Goal: Task Accomplishment & Management: Use online tool/utility

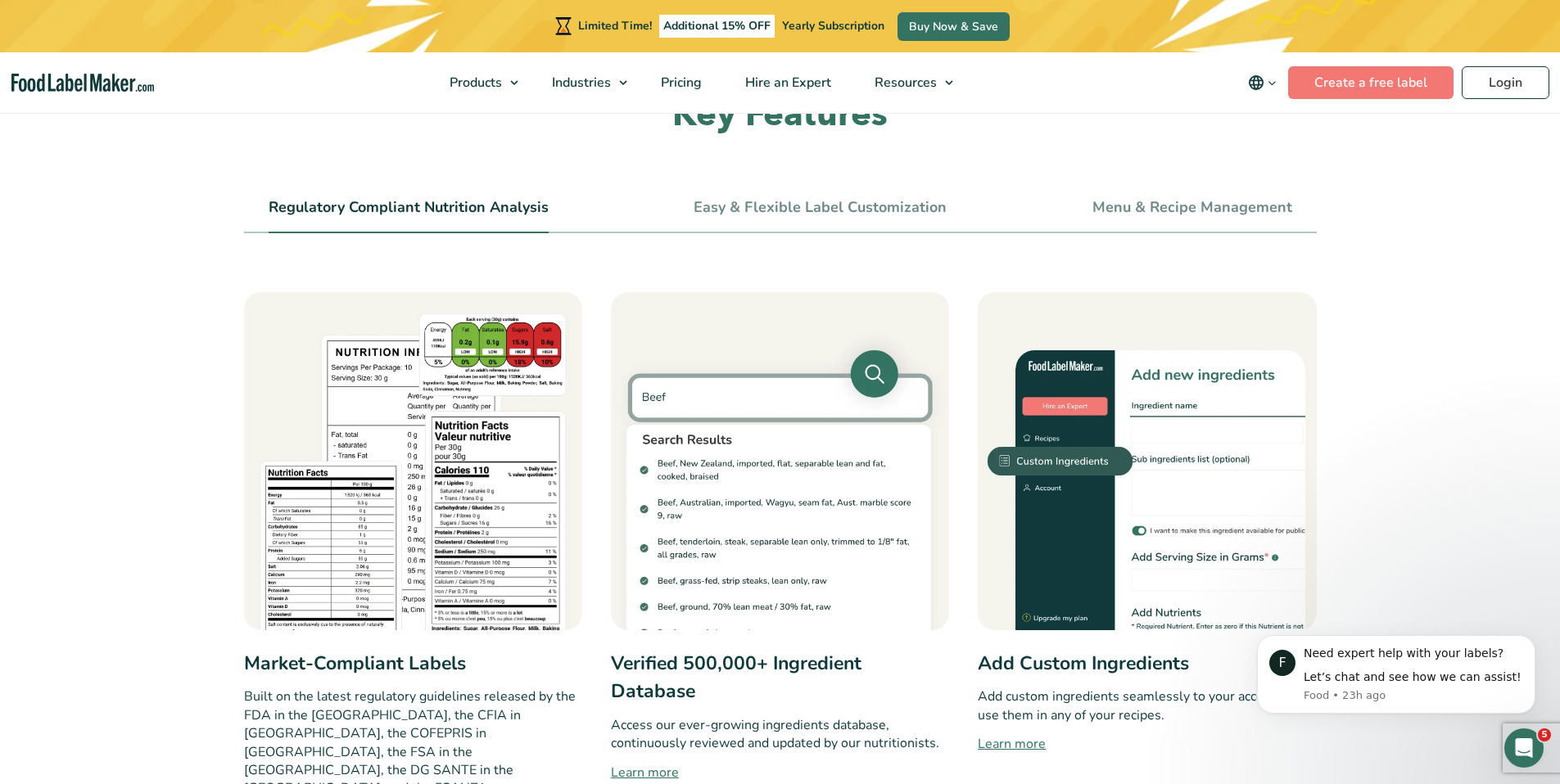
scroll to position [605, 0]
click at [895, 216] on link "Easy & Flexible Label Customization" at bounding box center [819, 209] width 253 height 18
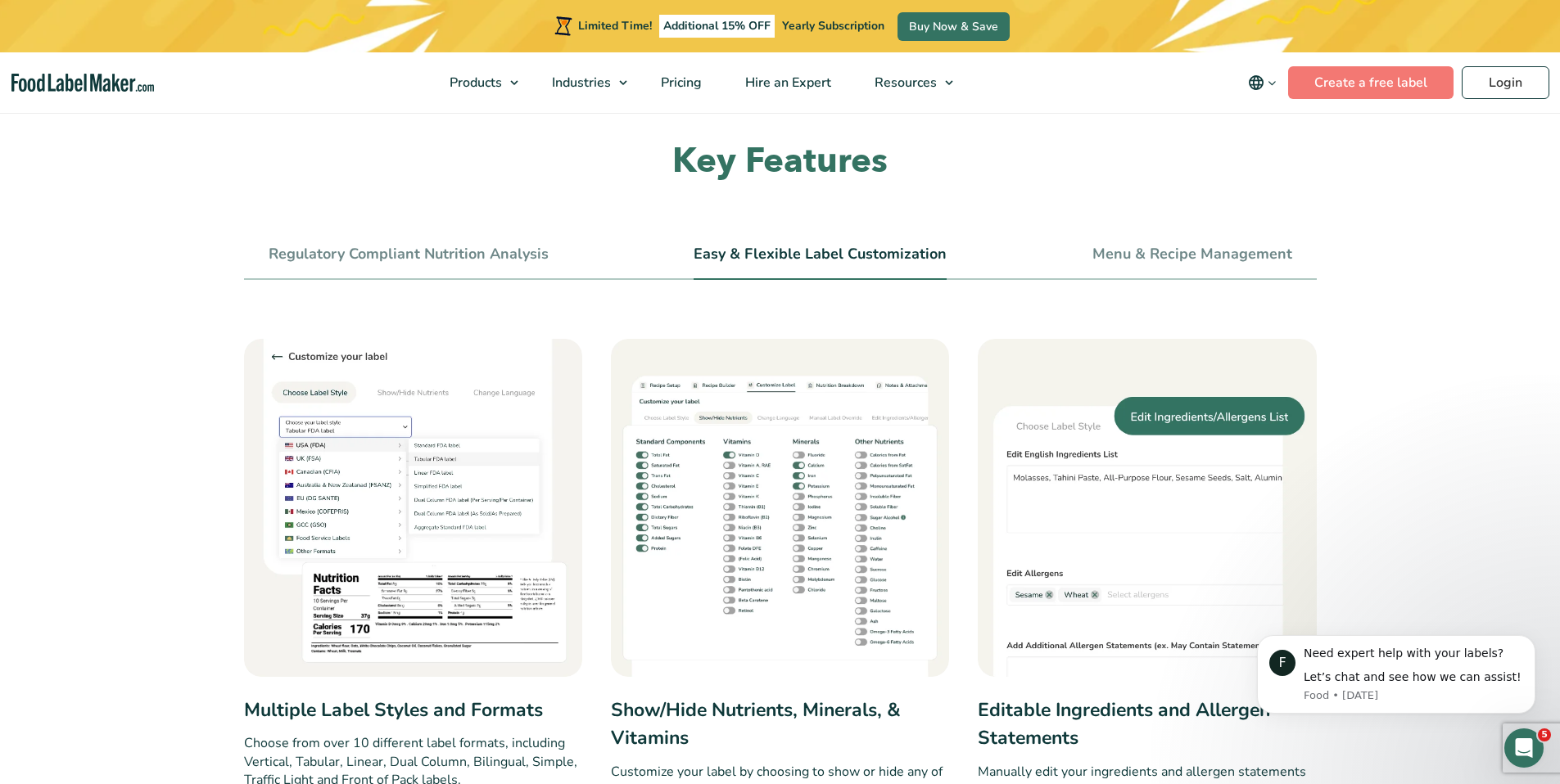
scroll to position [557, 0]
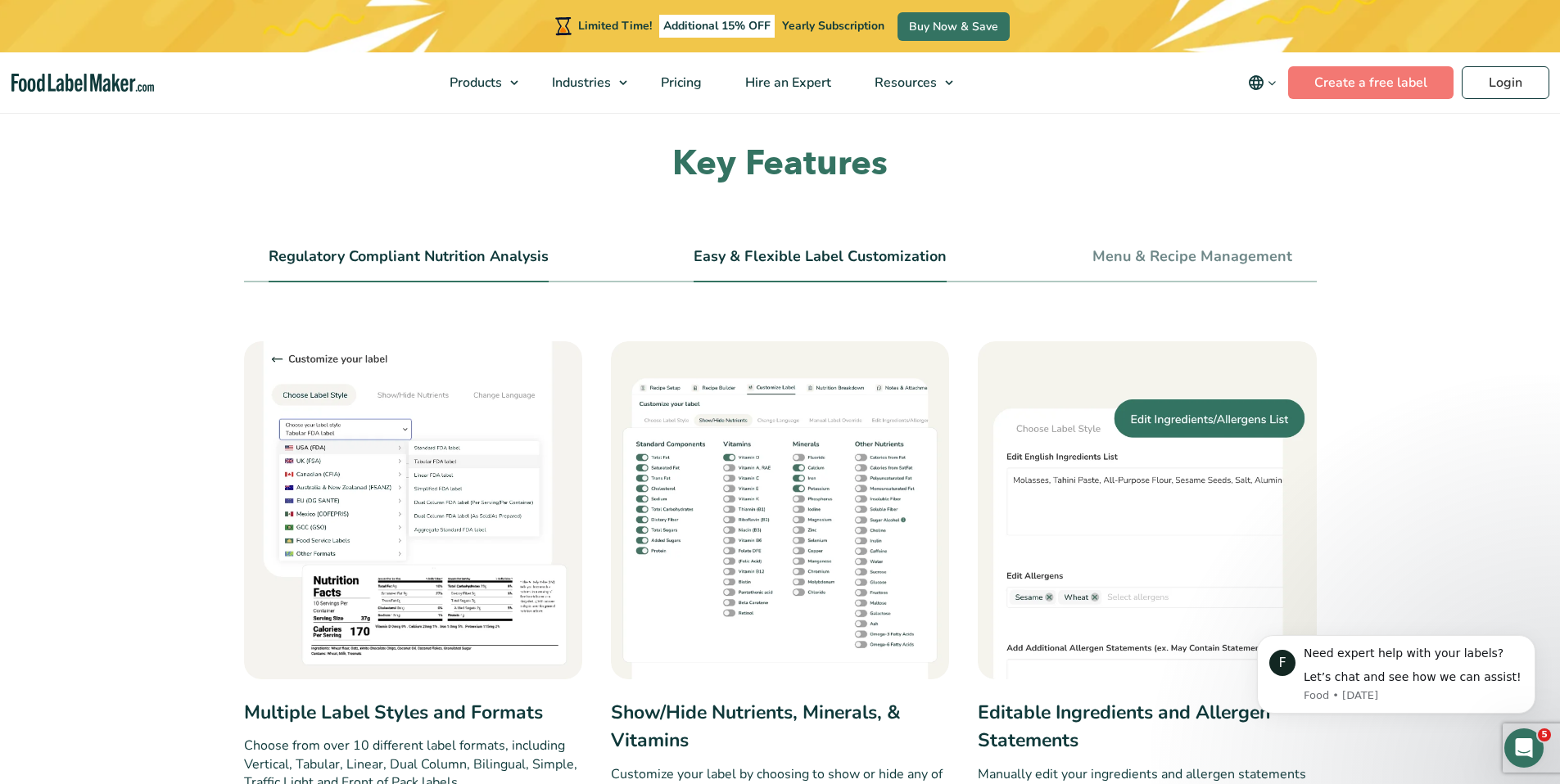
click at [521, 264] on link "Regulatory Compliant Nutrition Analysis" at bounding box center [408, 257] width 280 height 18
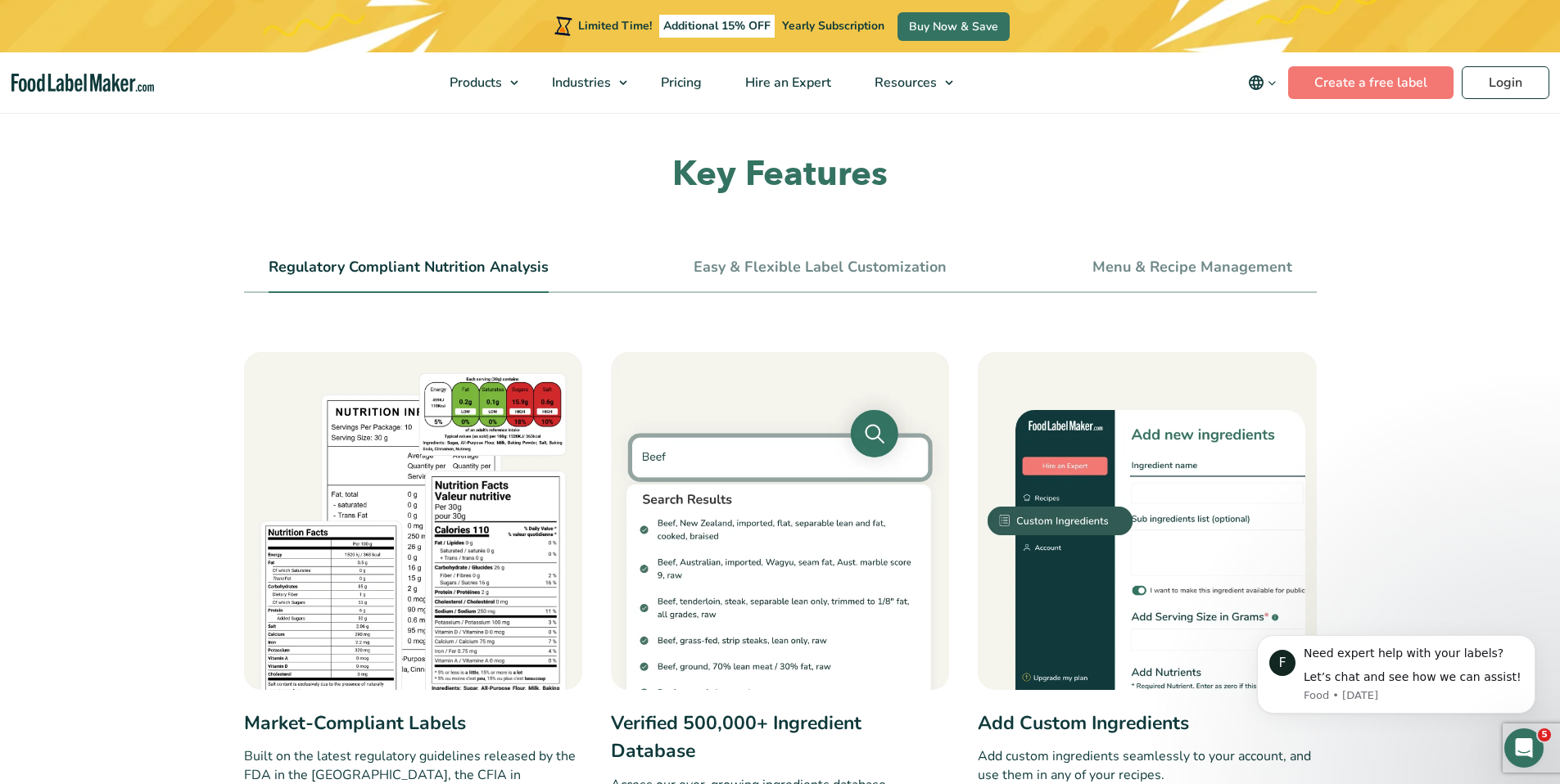
scroll to position [954, 0]
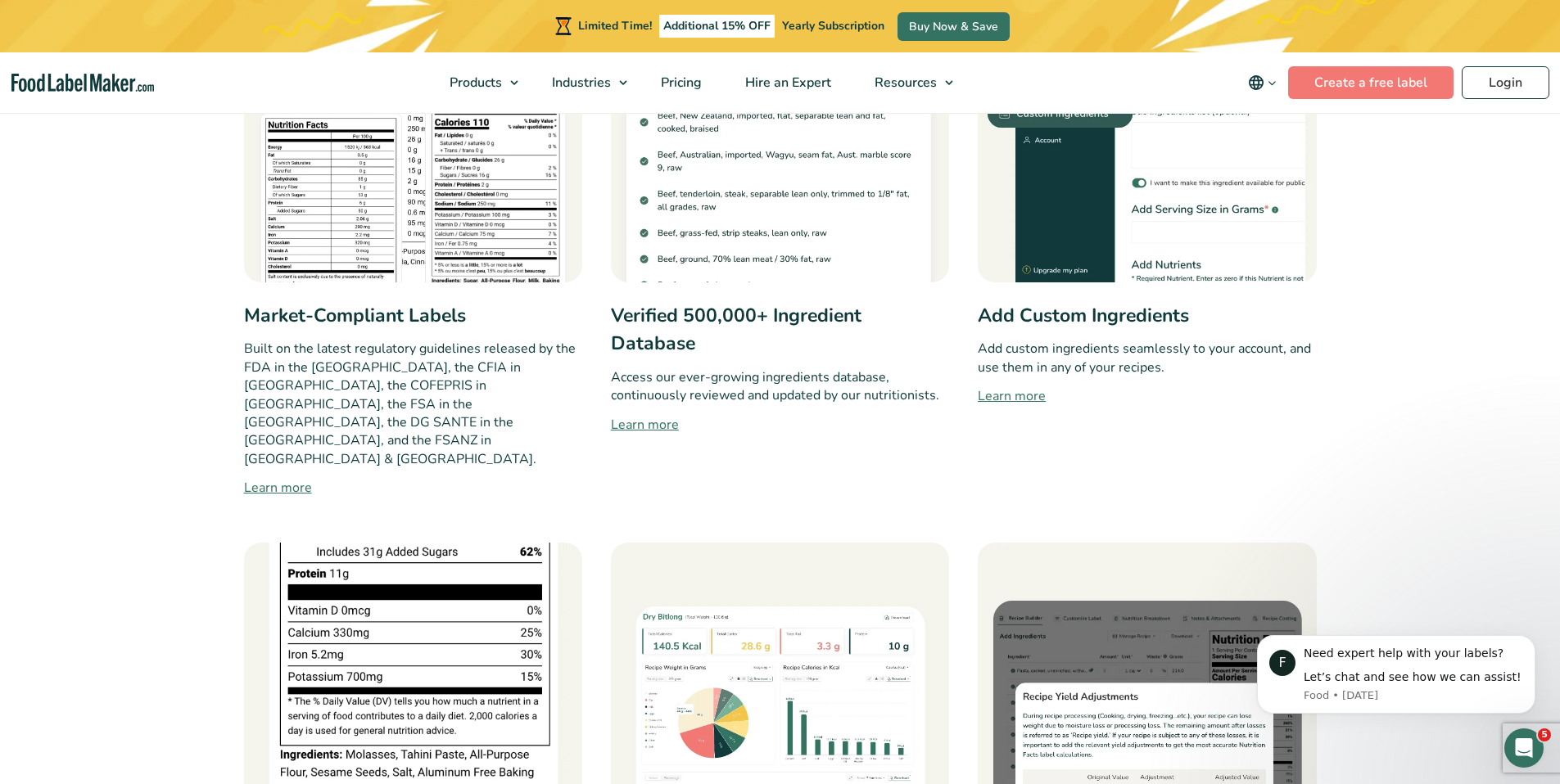
click at [429, 317] on h3 "Market-Compliant Labels" at bounding box center [413, 316] width 338 height 28
click at [298, 478] on link "Learn more" at bounding box center [413, 488] width 338 height 20
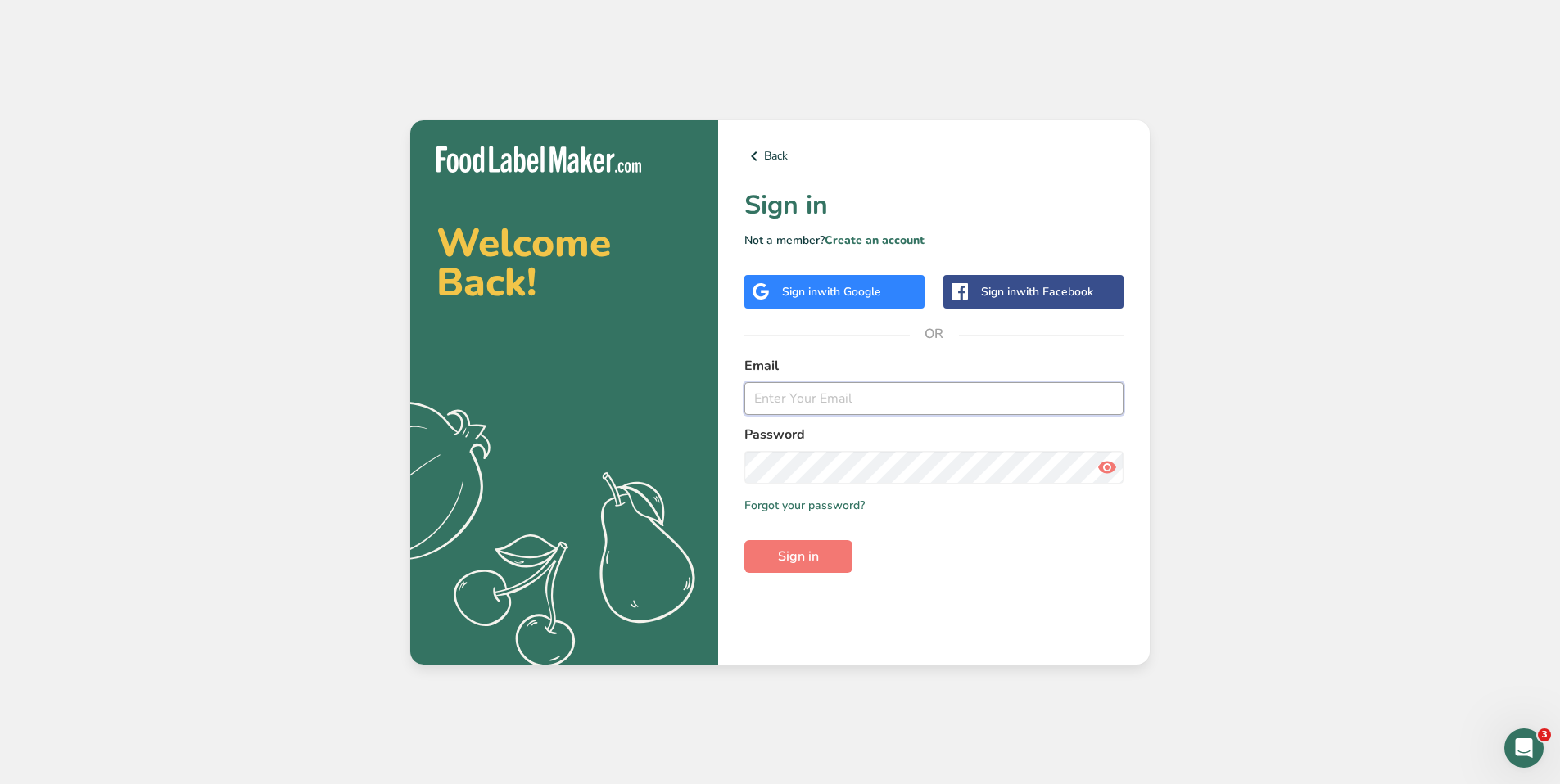
click at [818, 398] on input "email" at bounding box center [933, 398] width 379 height 33
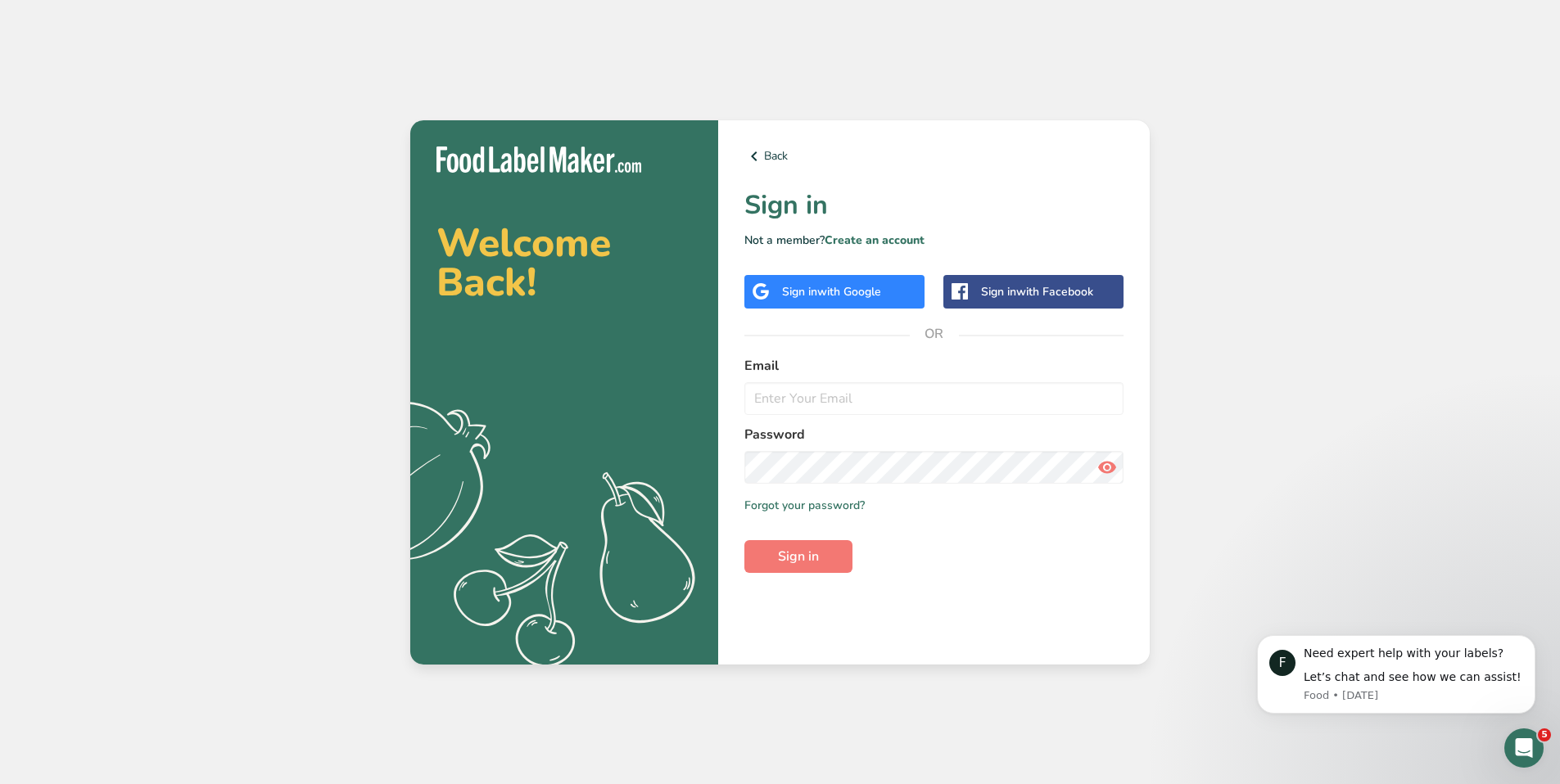
click at [701, 378] on div "Welcome Back! .a{fill:#f5f3ed;}" at bounding box center [564, 392] width 308 height 544
click at [878, 289] on span "with Google" at bounding box center [849, 292] width 64 height 16
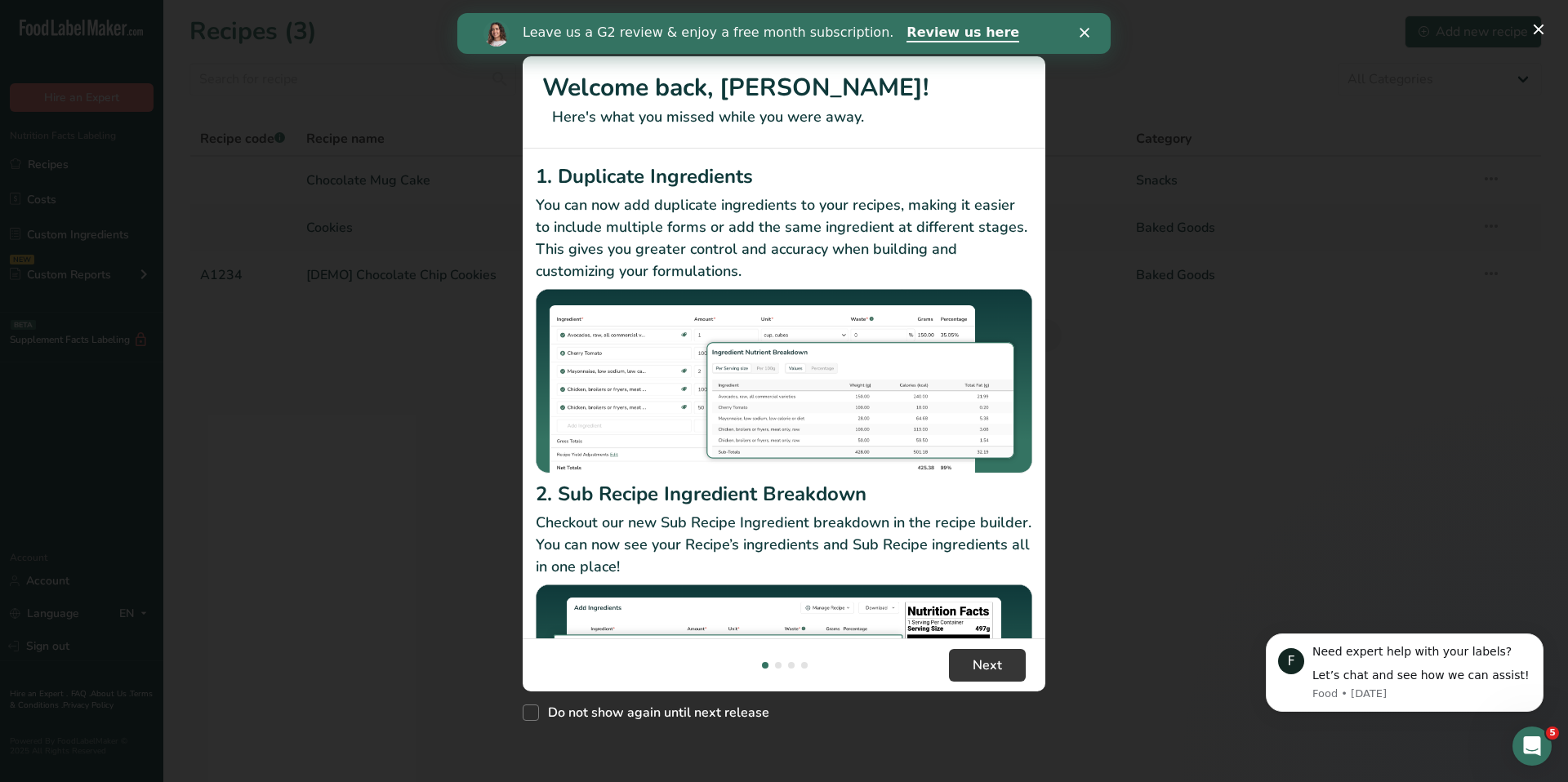
click at [1085, 34] on icon "Close" at bounding box center [1085, 33] width 10 height 10
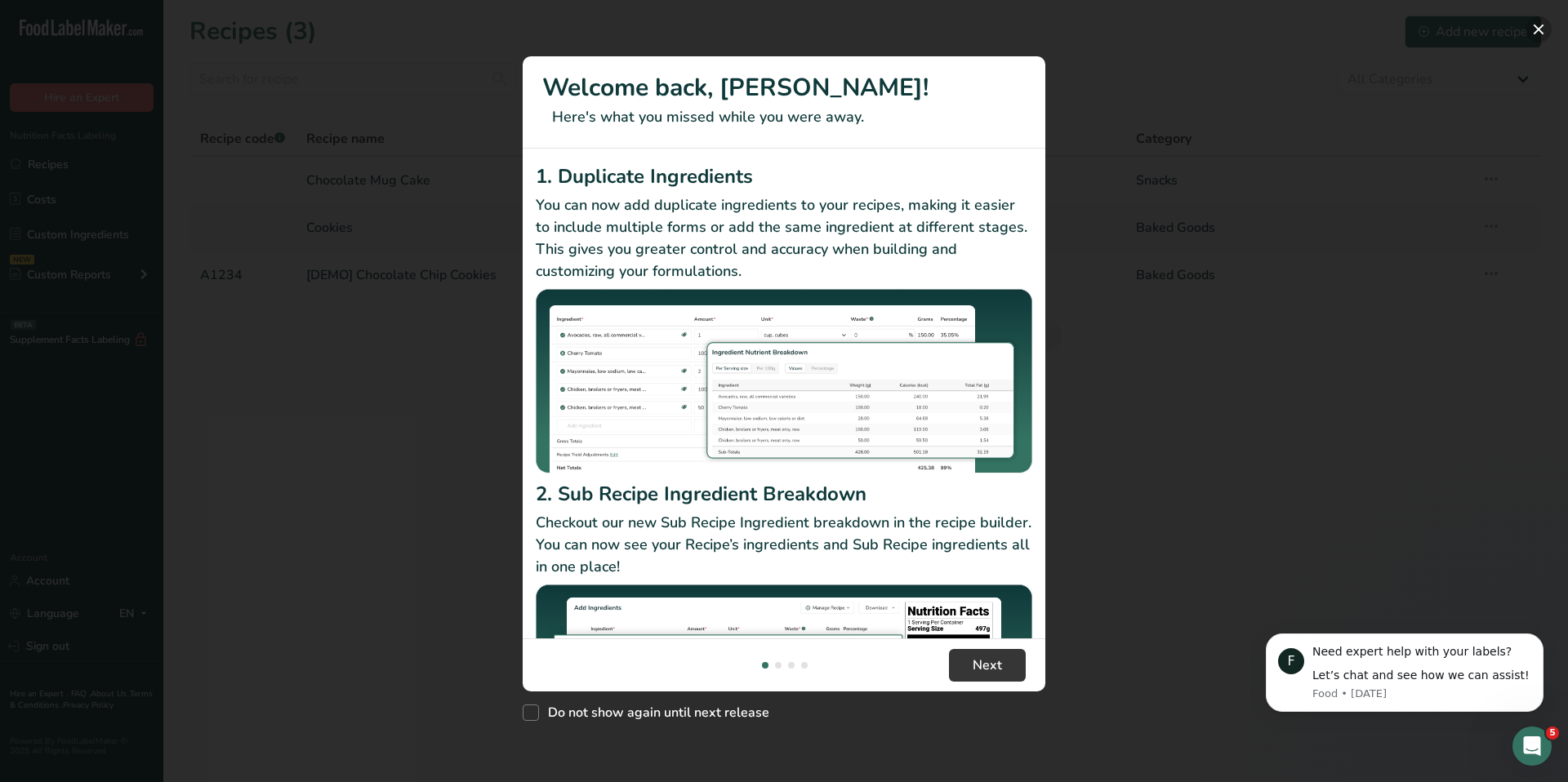
click at [1541, 34] on button "New Features" at bounding box center [1538, 29] width 26 height 26
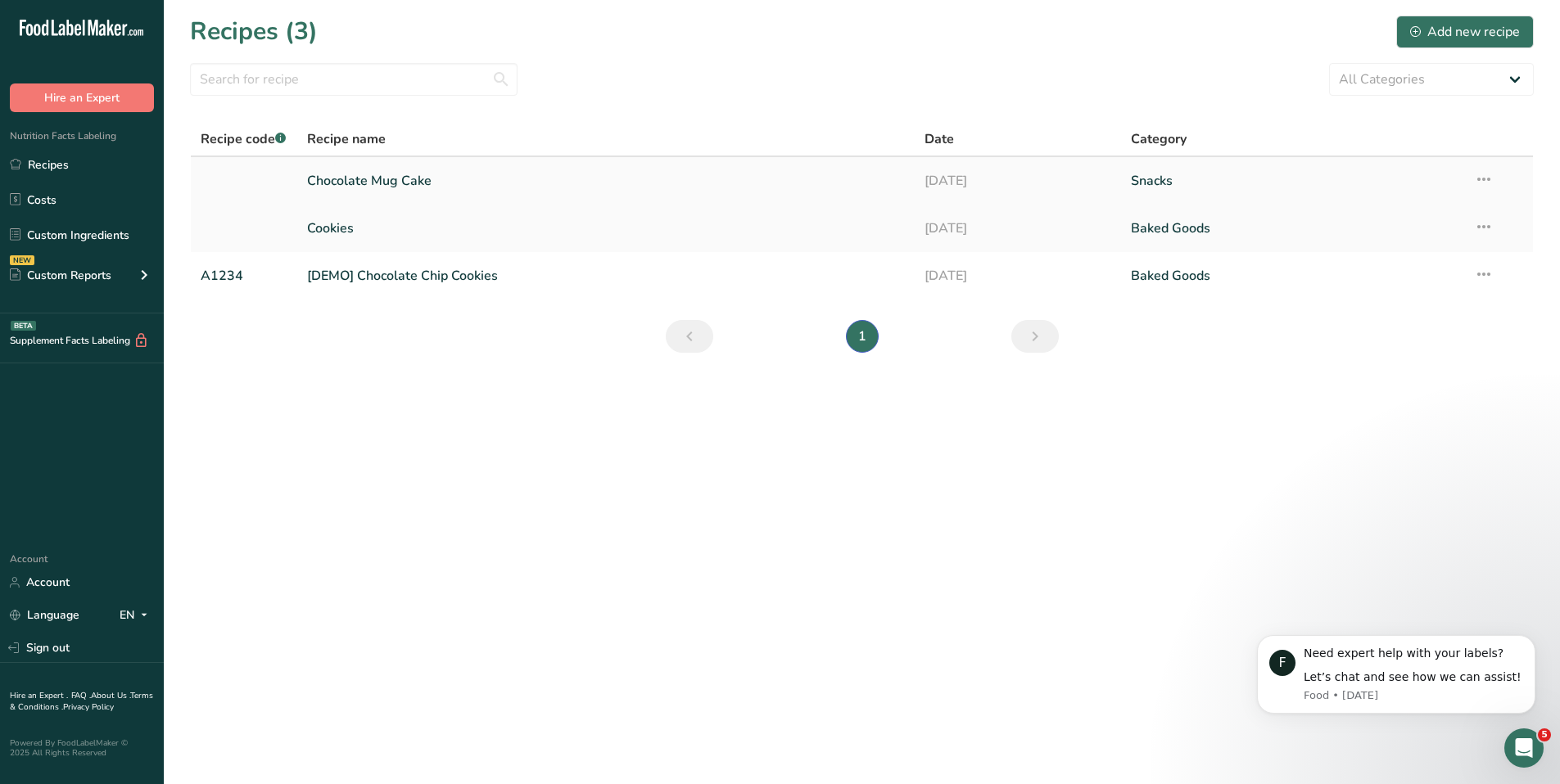
click at [419, 171] on link "Chocolate Mug Cake" at bounding box center [606, 181] width 599 height 34
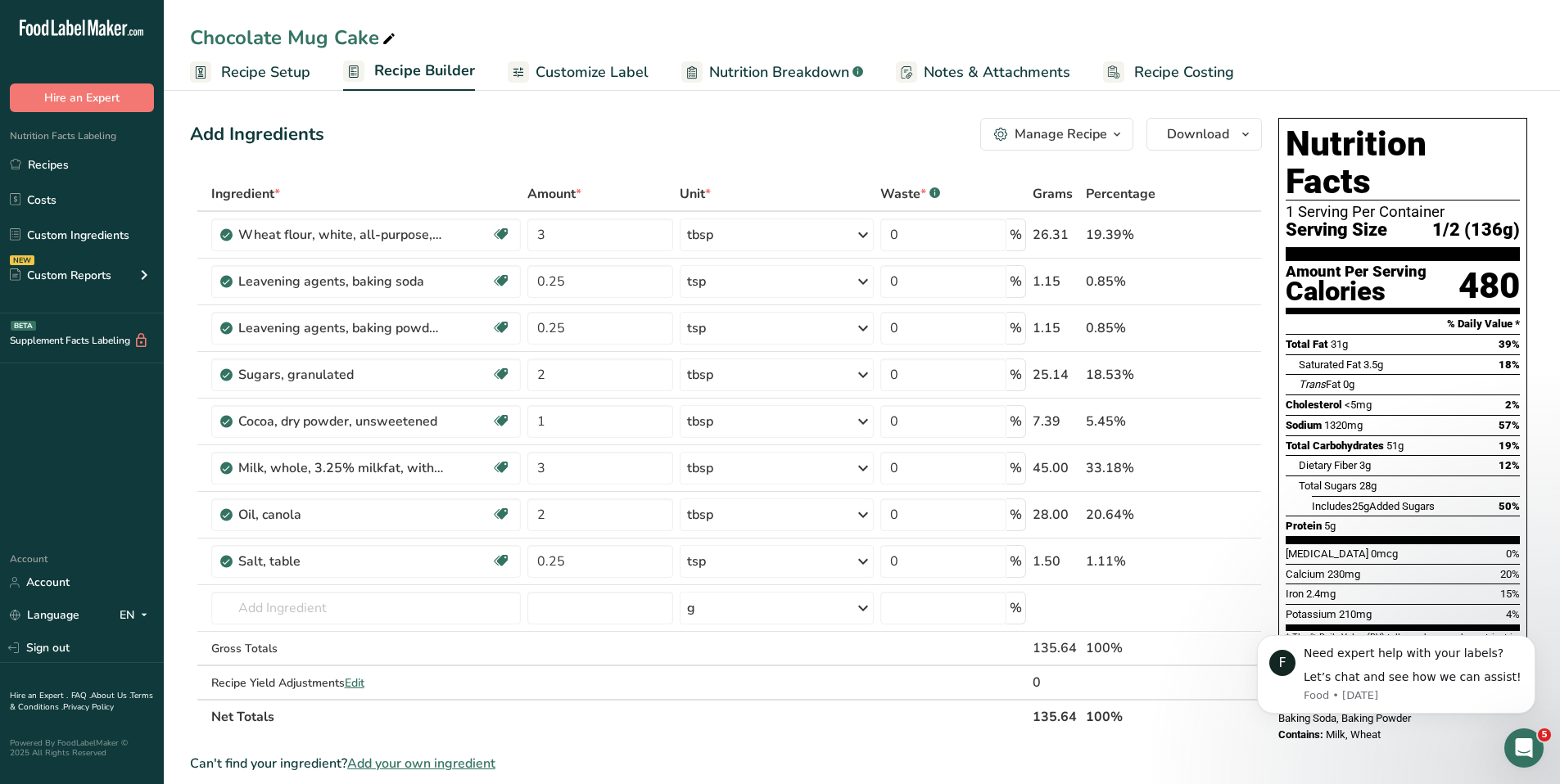
click at [803, 72] on span "Nutrition Breakdown" at bounding box center [778, 72] width 140 height 22
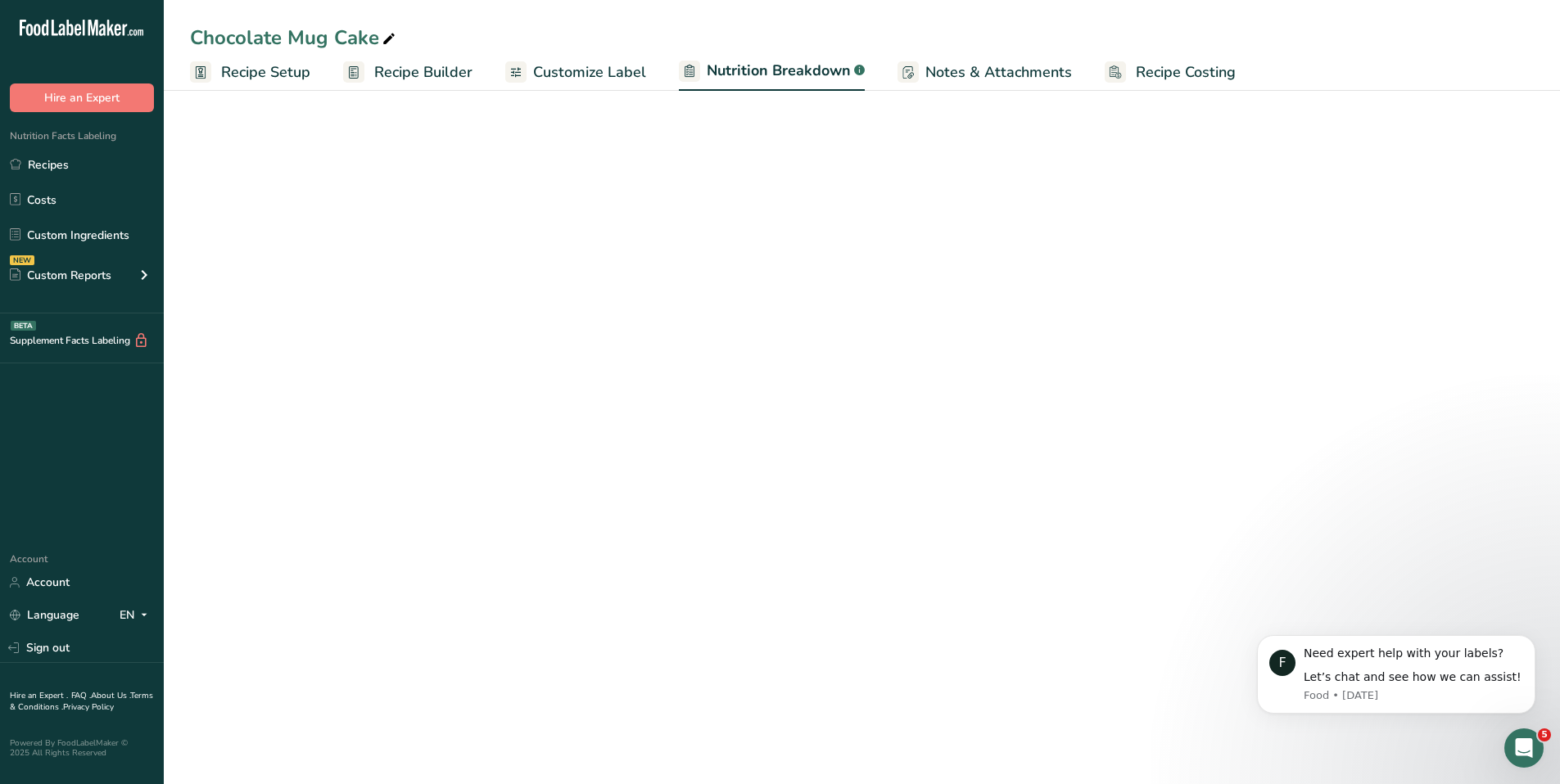
select select "Calories"
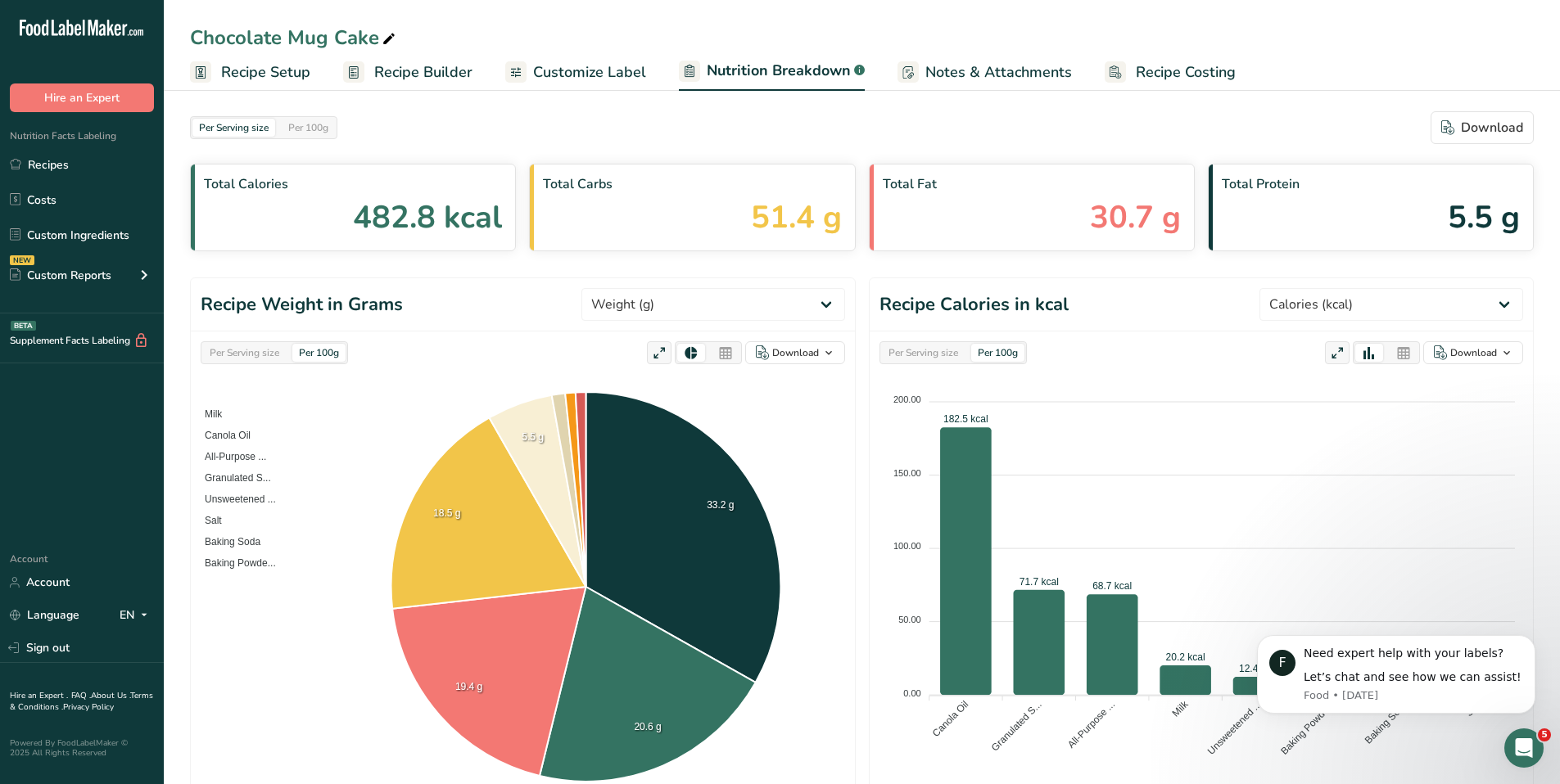
click at [412, 66] on span "Recipe Builder" at bounding box center [424, 72] width 99 height 22
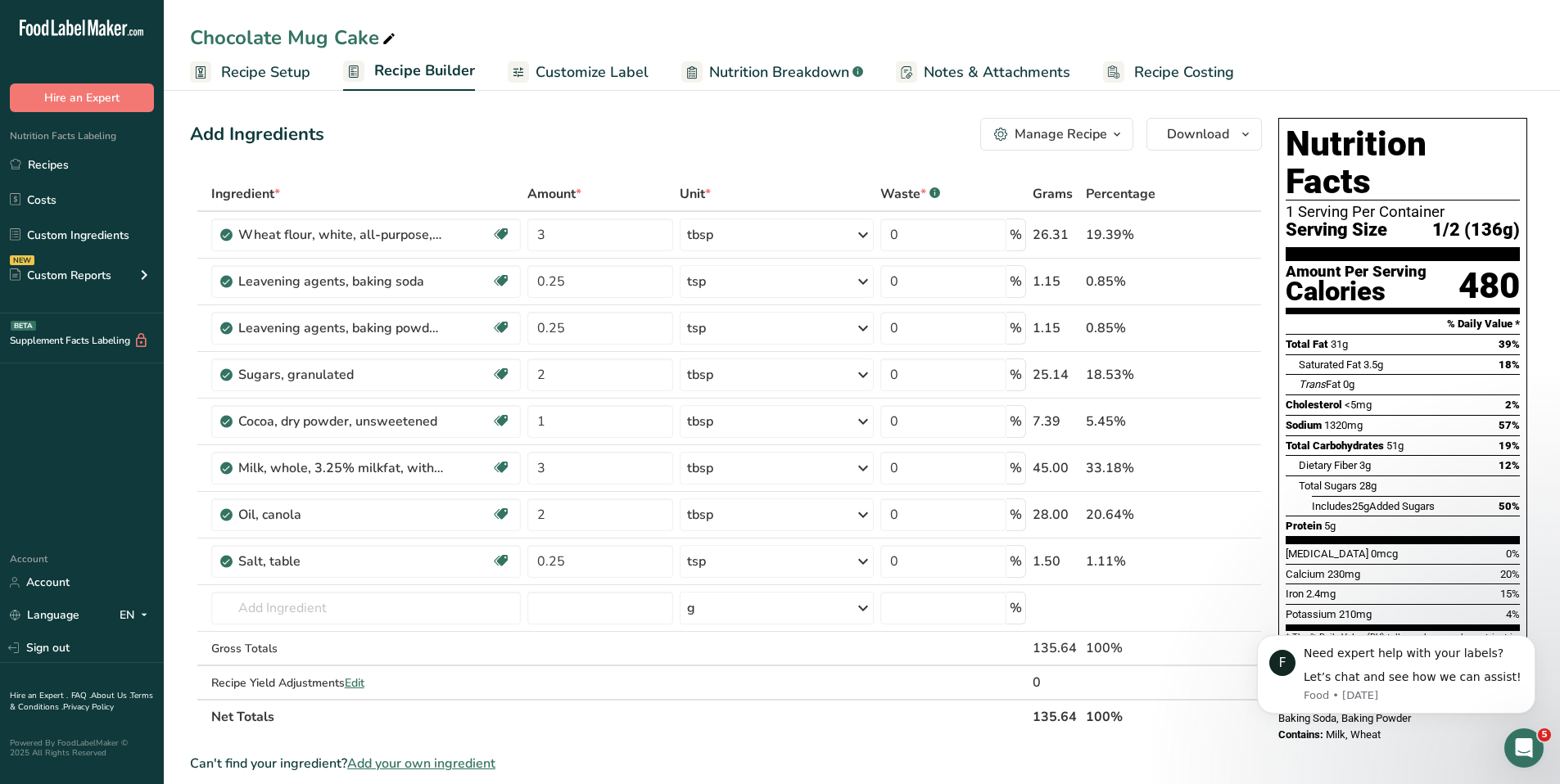
click at [296, 82] on span "Recipe Setup" at bounding box center [265, 72] width 89 height 22
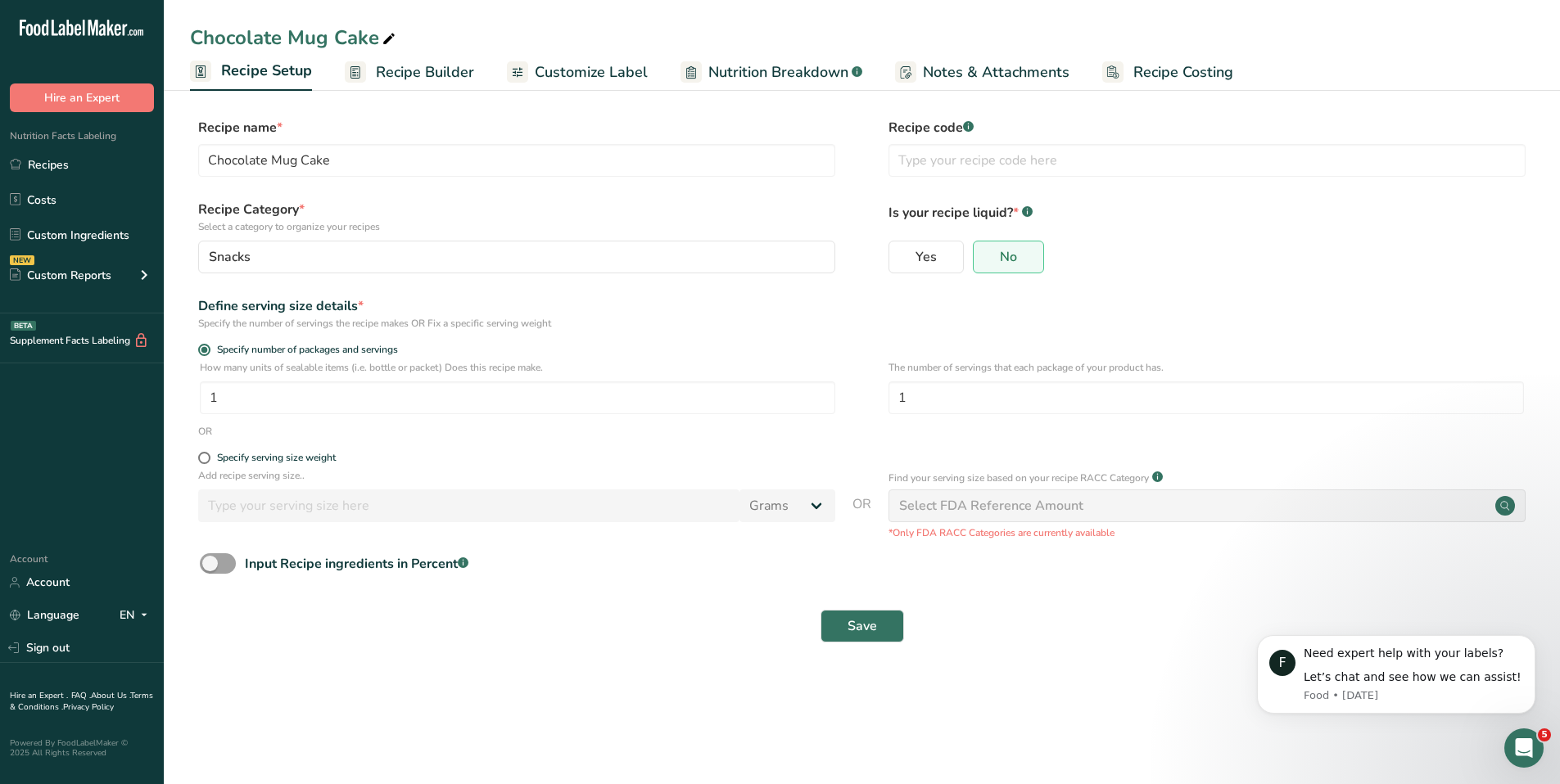
click at [752, 69] on span "Nutrition Breakdown" at bounding box center [777, 72] width 140 height 22
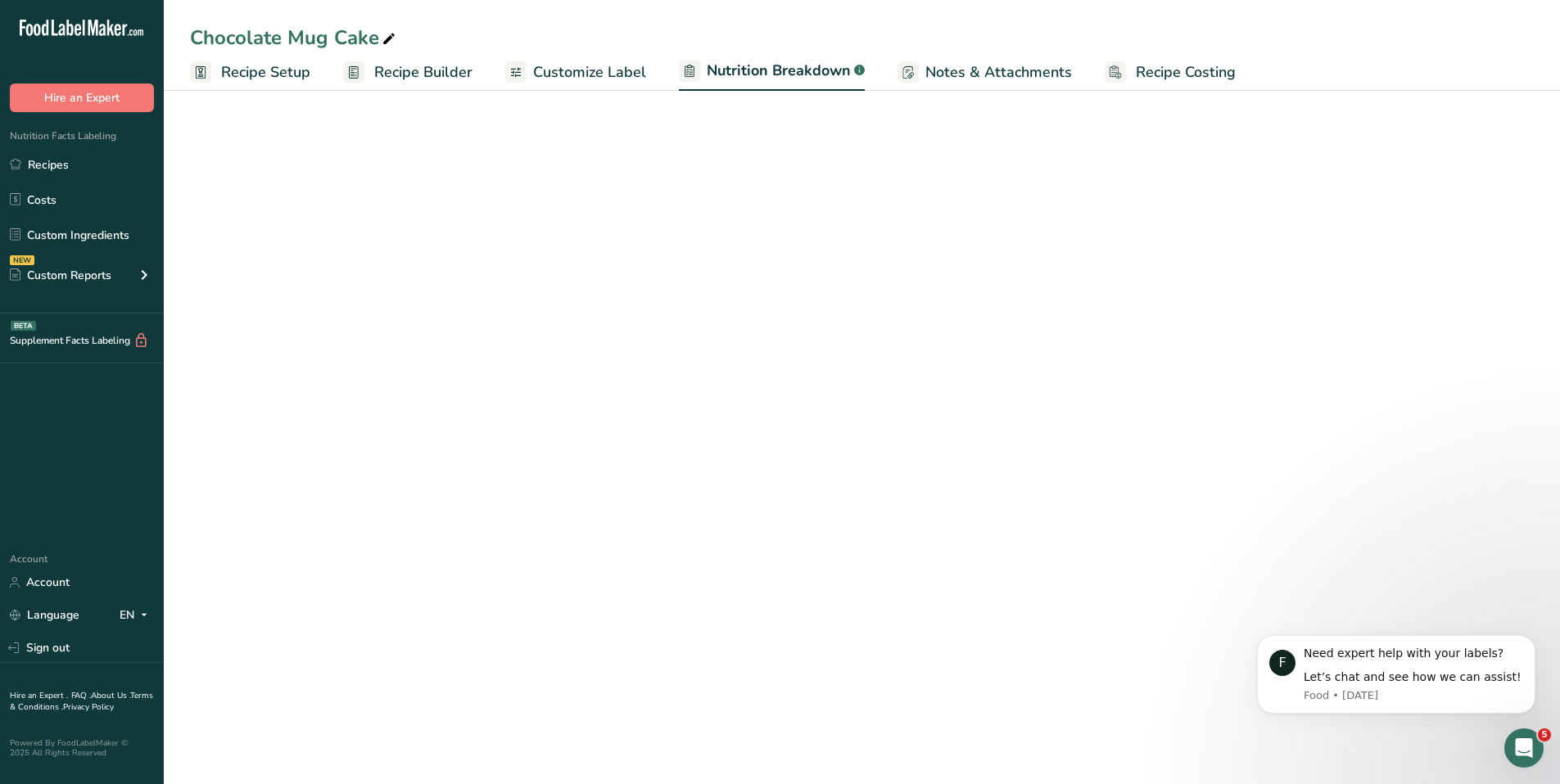
select select "Calories"
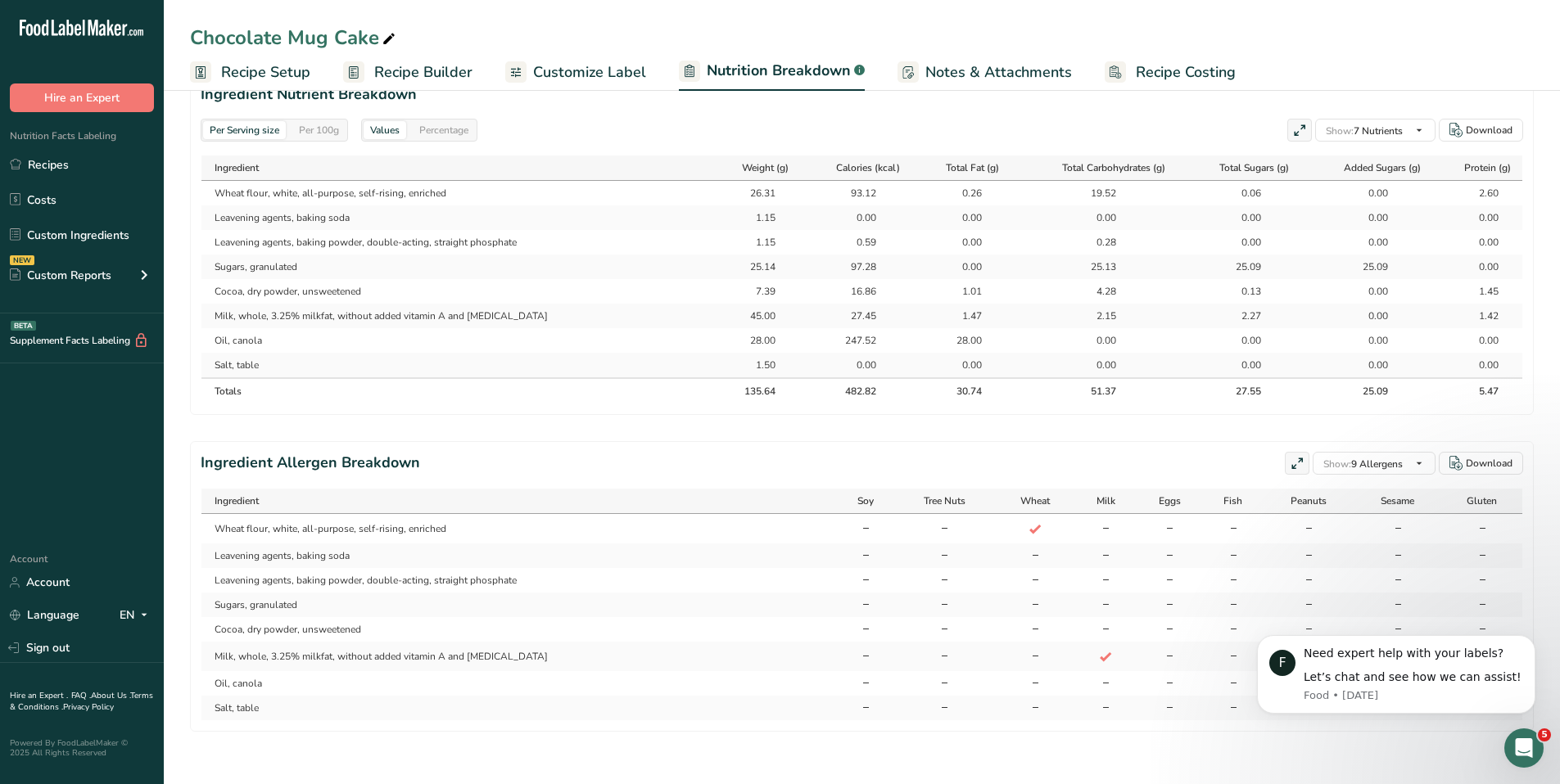
scroll to position [775, 0]
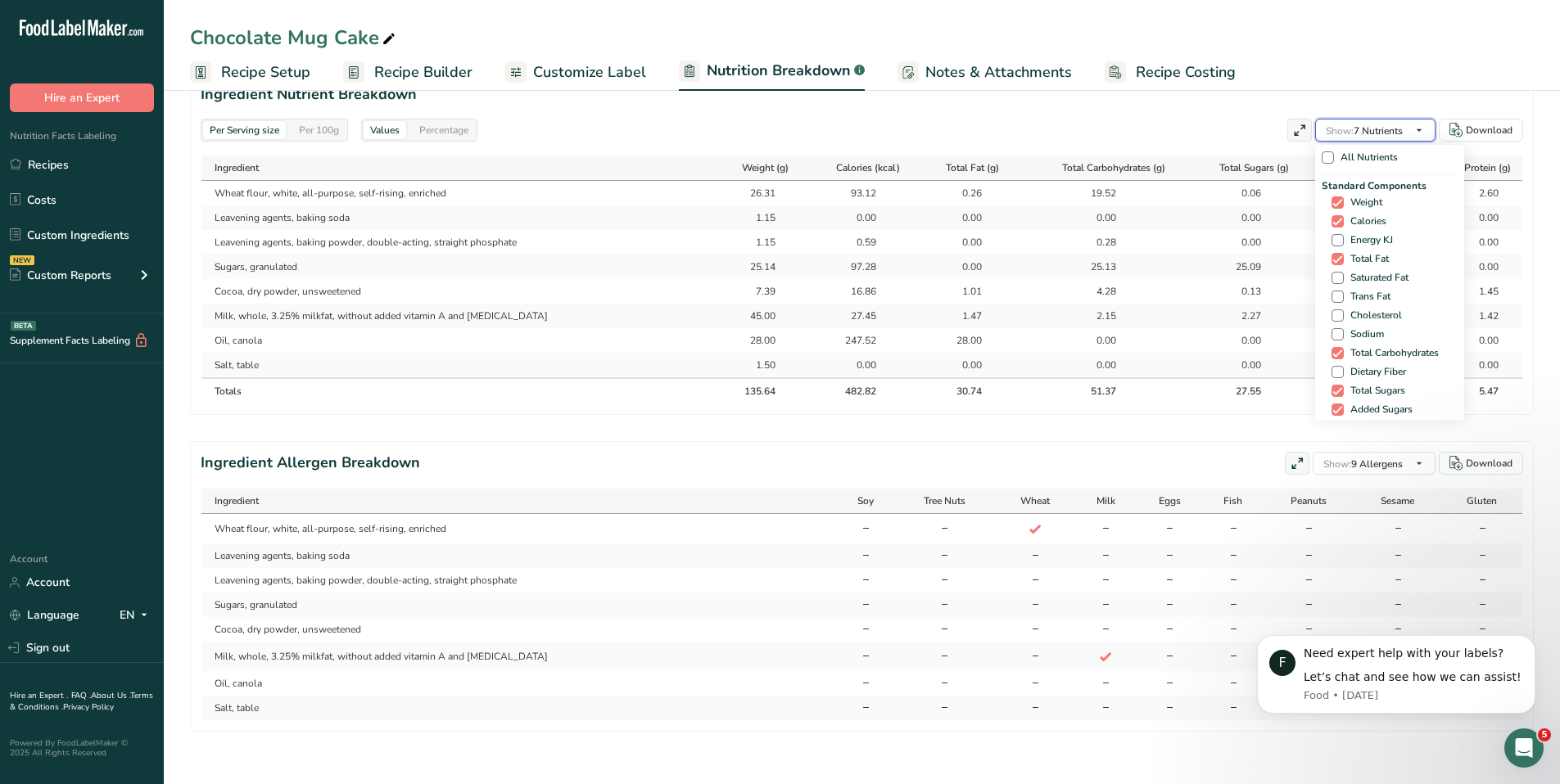
click at [1410, 121] on span "button" at bounding box center [1419, 130] width 20 height 20
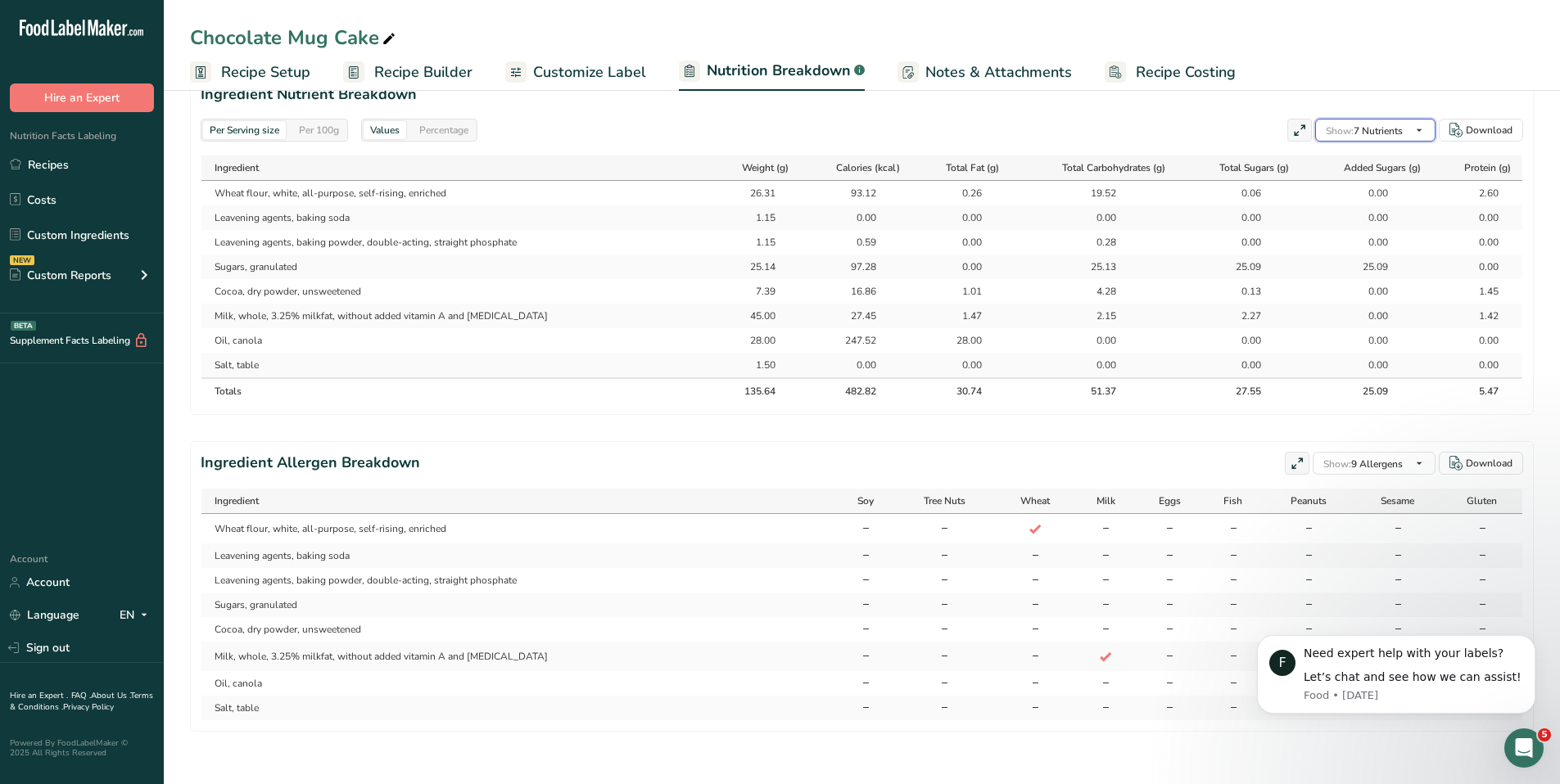
scroll to position [1123, 0]
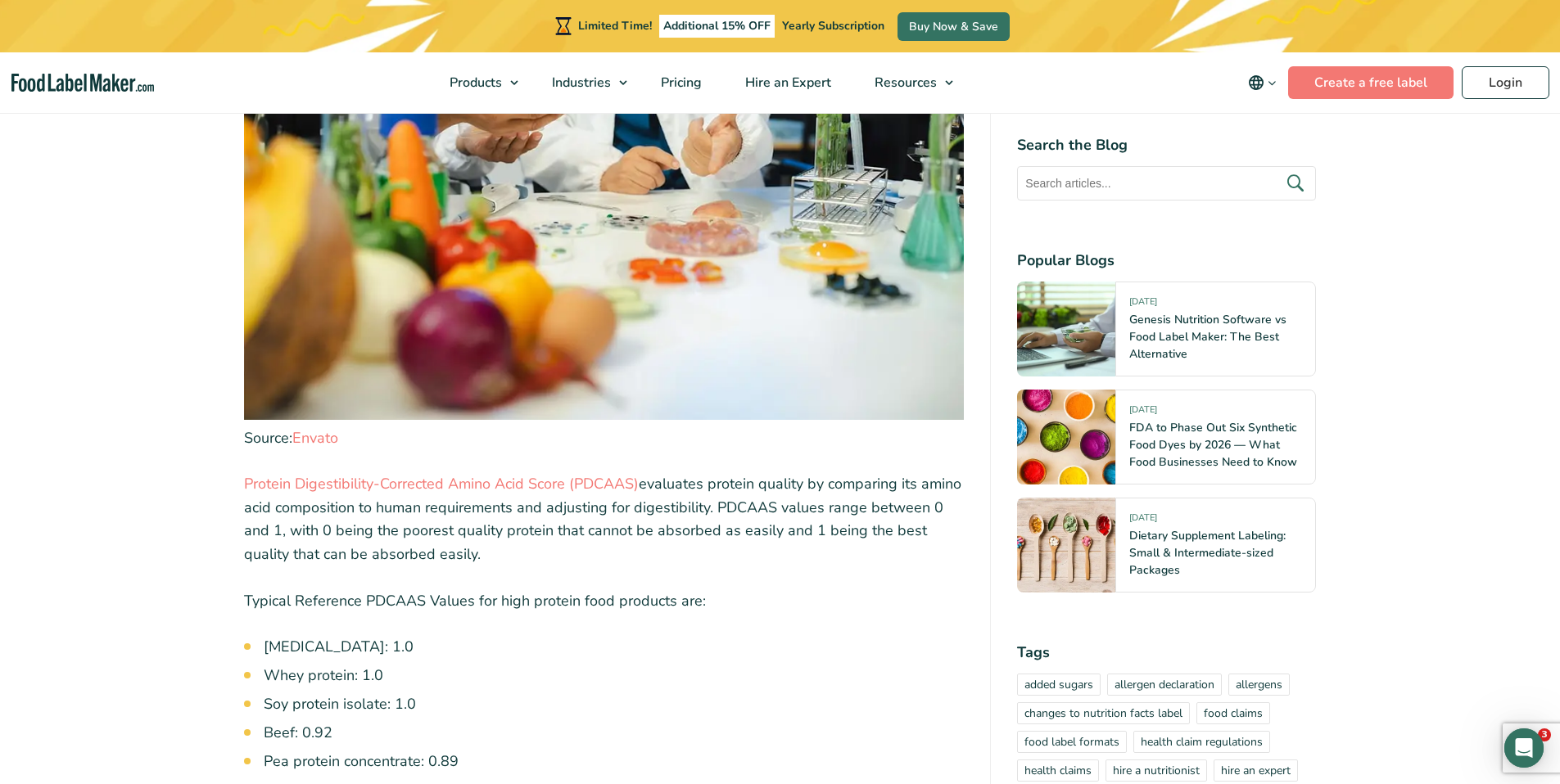
click at [571, 693] on li "Soy protein isolate: 1.0" at bounding box center [614, 704] width 701 height 22
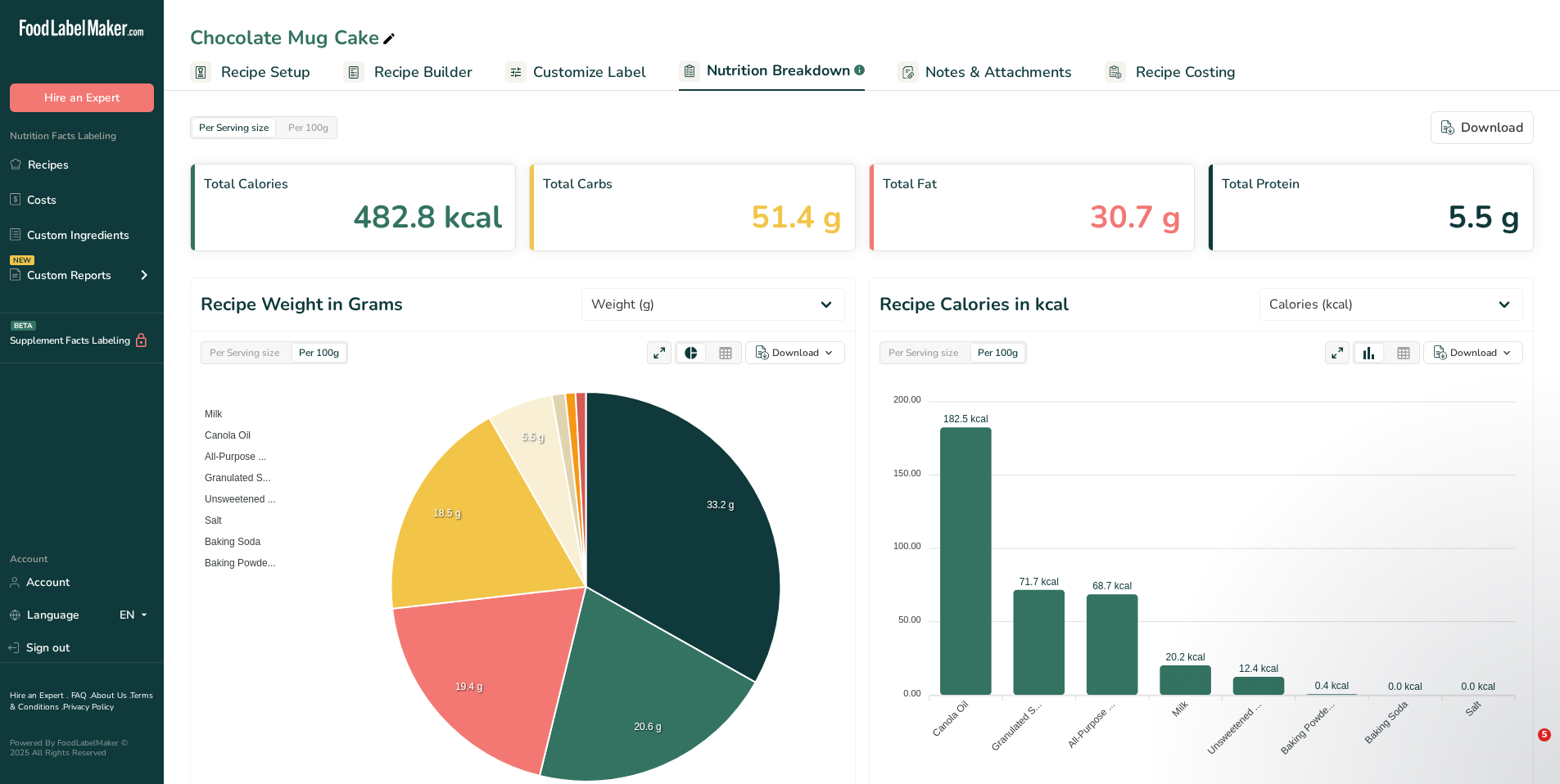
select select "Calories"
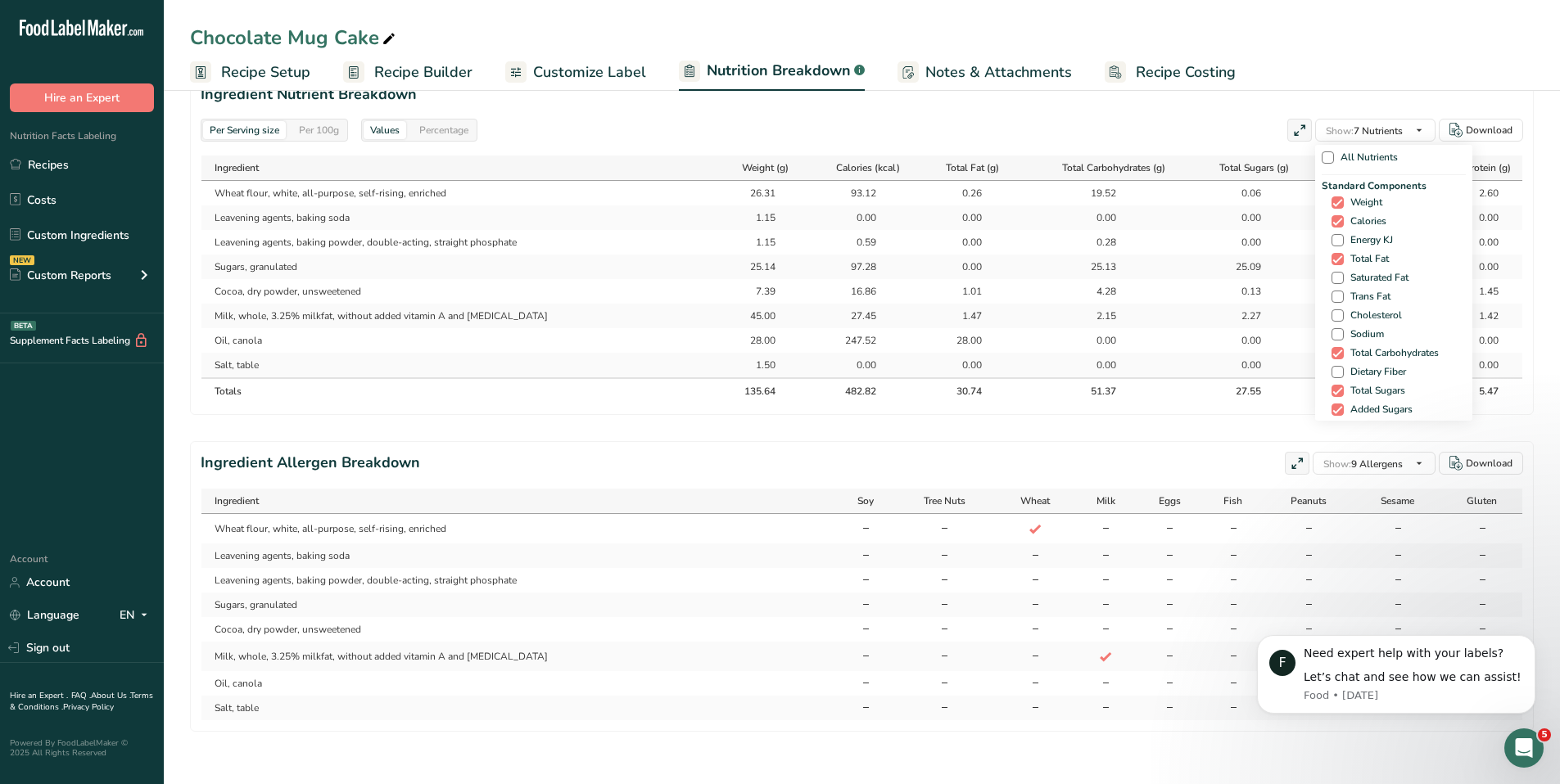
scroll to position [1123, 0]
